Goal: Understand process/instructions: Learn how to perform a task or action

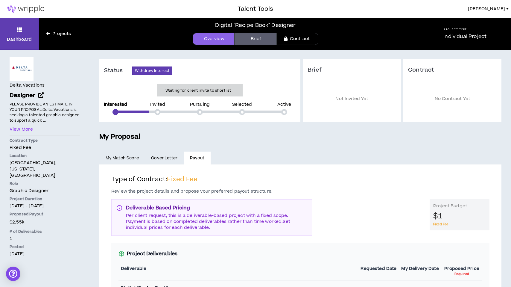
click at [333, 141] on h5 "My Proposal" at bounding box center [300, 137] width 402 height 10
click at [256, 41] on link "Brief" at bounding box center [256, 39] width 42 height 12
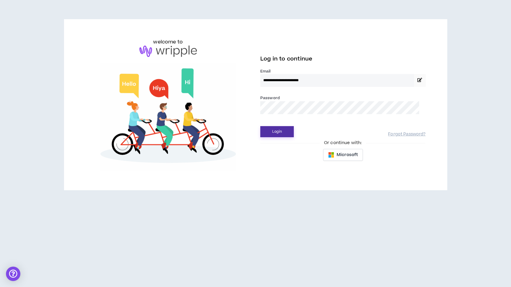
click at [286, 137] on button "Login" at bounding box center [277, 131] width 34 height 11
